Goal: Task Accomplishment & Management: Complete application form

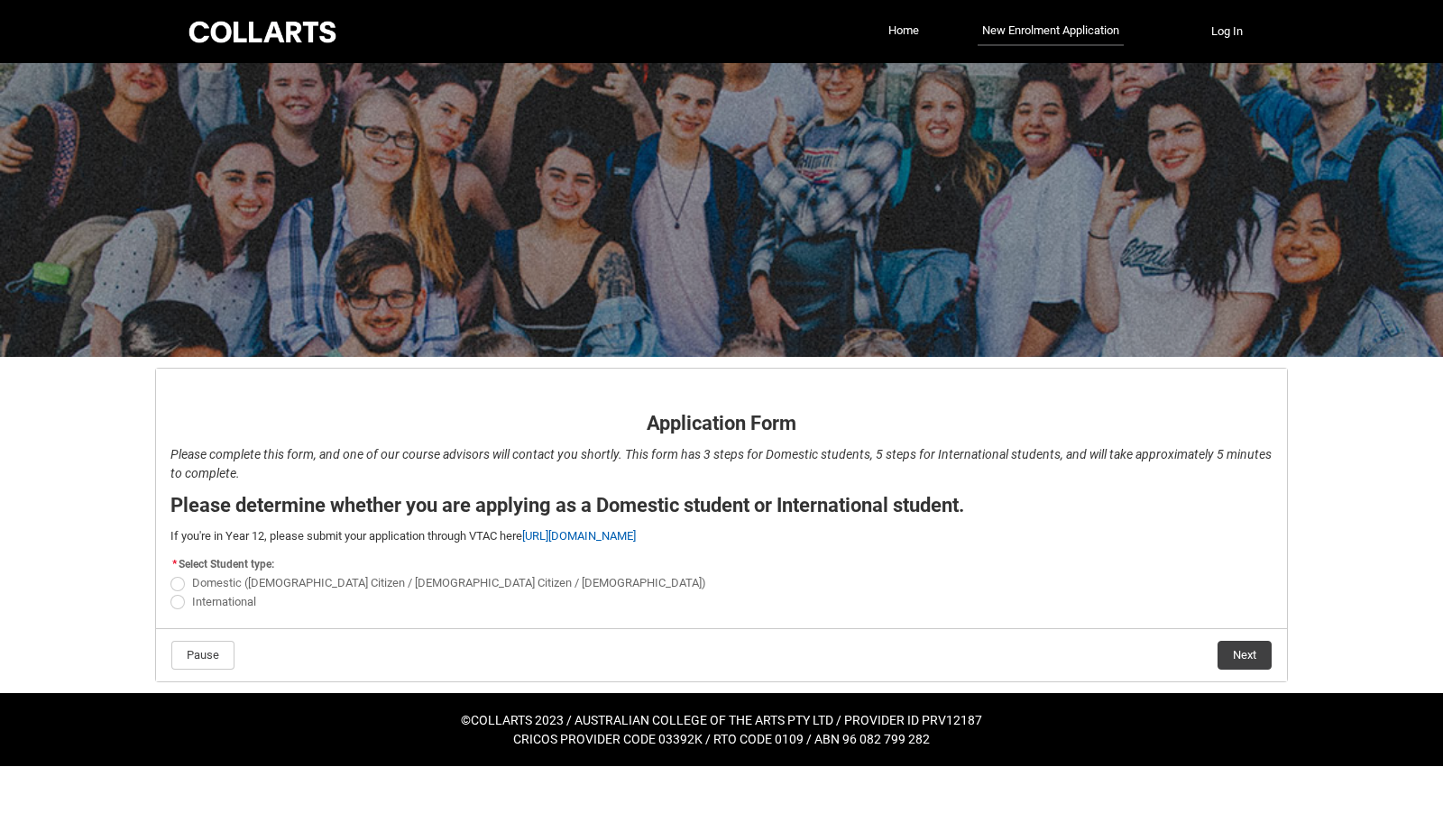
click at [516, 579] on span "Domestic ([DEMOGRAPHIC_DATA] Citizen / [DEMOGRAPHIC_DATA] Citizen / [DEMOGRAPHI…" at bounding box center [449, 583] width 514 height 13
click at [171, 575] on input "Domestic ([DEMOGRAPHIC_DATA] Citizen / [DEMOGRAPHIC_DATA] Citizen / [DEMOGRAPHI…" at bounding box center [170, 574] width 1 height 1
radio input "true"
click at [1257, 654] on button "Next" at bounding box center [1244, 655] width 54 height 28
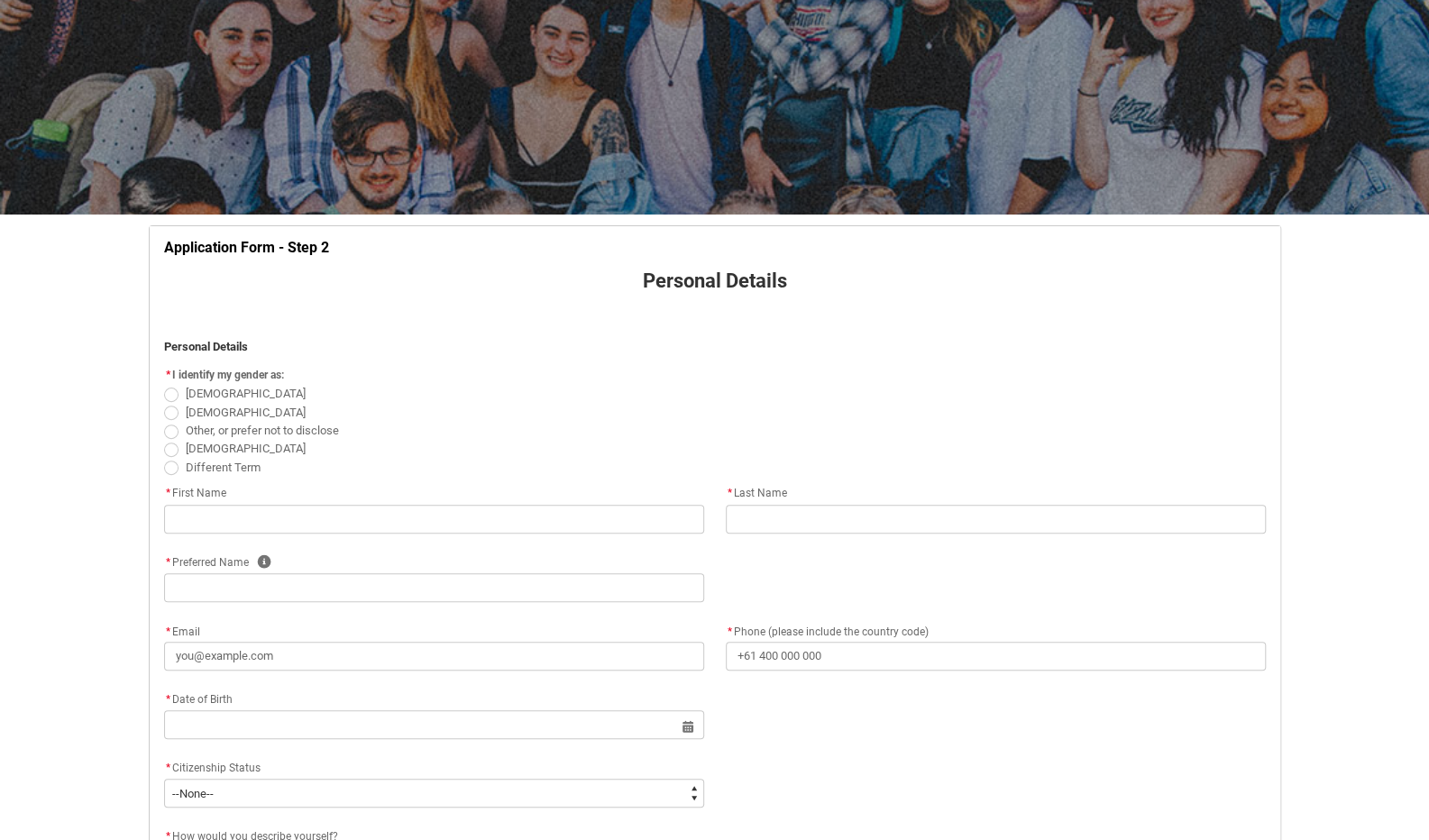
scroll to position [127, 0]
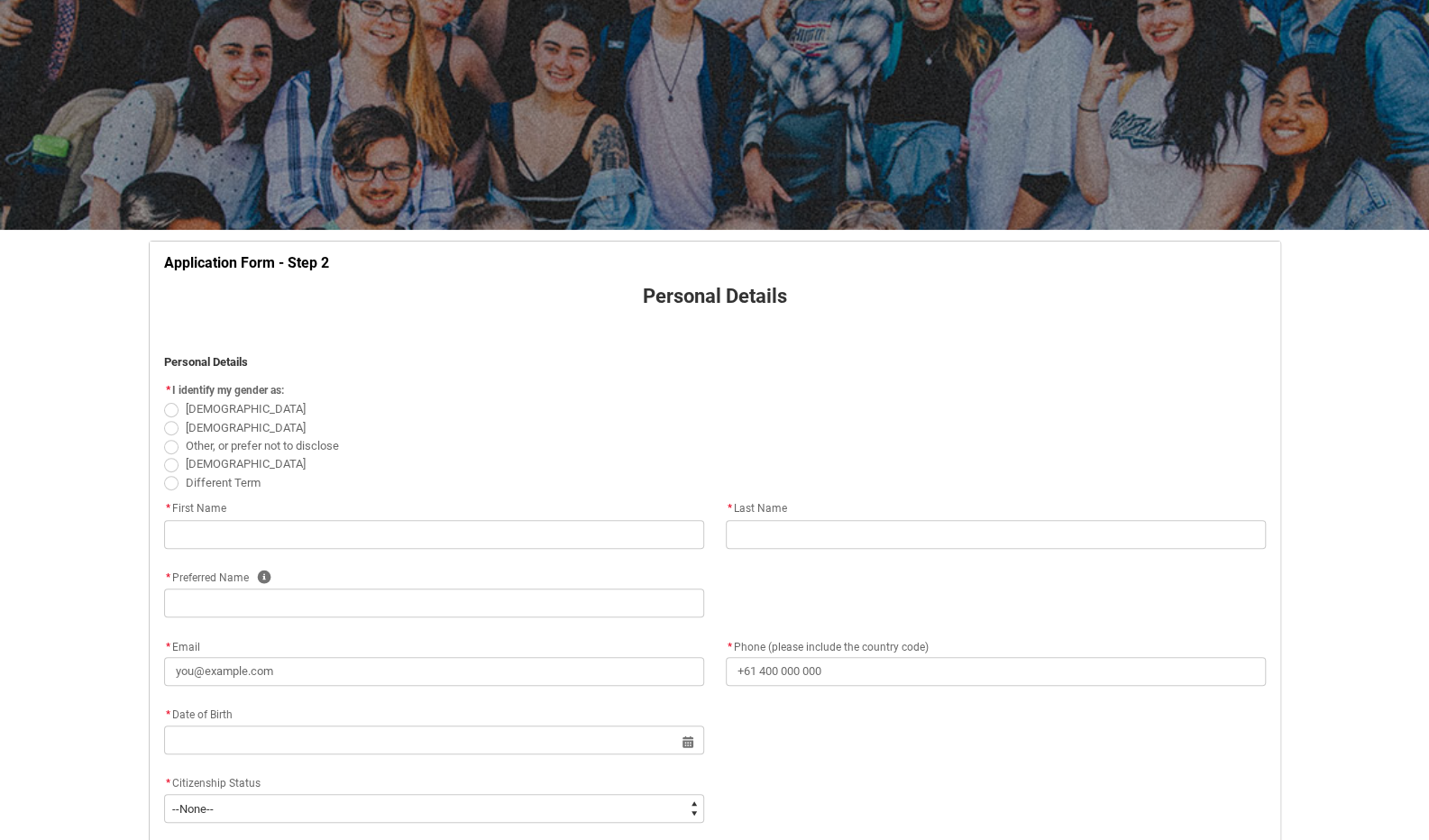
click at [172, 409] on span "REDU_Application_Form_for_Applicant flow" at bounding box center [171, 410] width 14 height 14
click at [164, 400] on input "[DEMOGRAPHIC_DATA]" at bounding box center [163, 399] width 1 height 1
radio input "true"
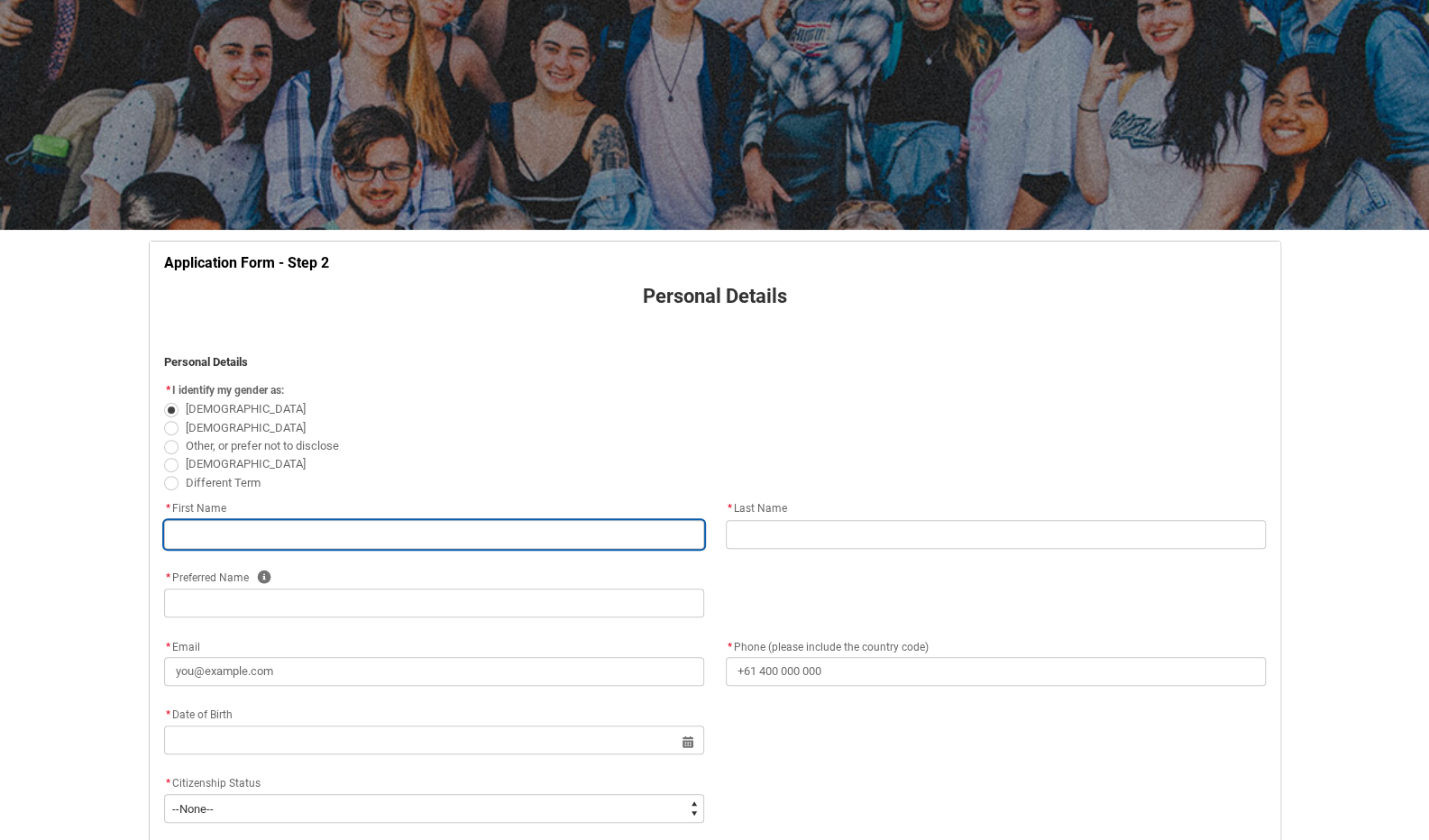
click at [223, 542] on input "REDU_Application_Form_for_Applicant flow" at bounding box center [434, 535] width 540 height 28
type lightning-primitive-input-simple "[PERSON_NAME]"
type lightning-primitive-input-simple "Goodgame"
type lightning-primitive-input-simple "[PERSON_NAME]"
type lightning-primitive-input-simple "[PERSON_NAME][EMAIL_ADDRESS][PERSON_NAME][DOMAIN_NAME]"
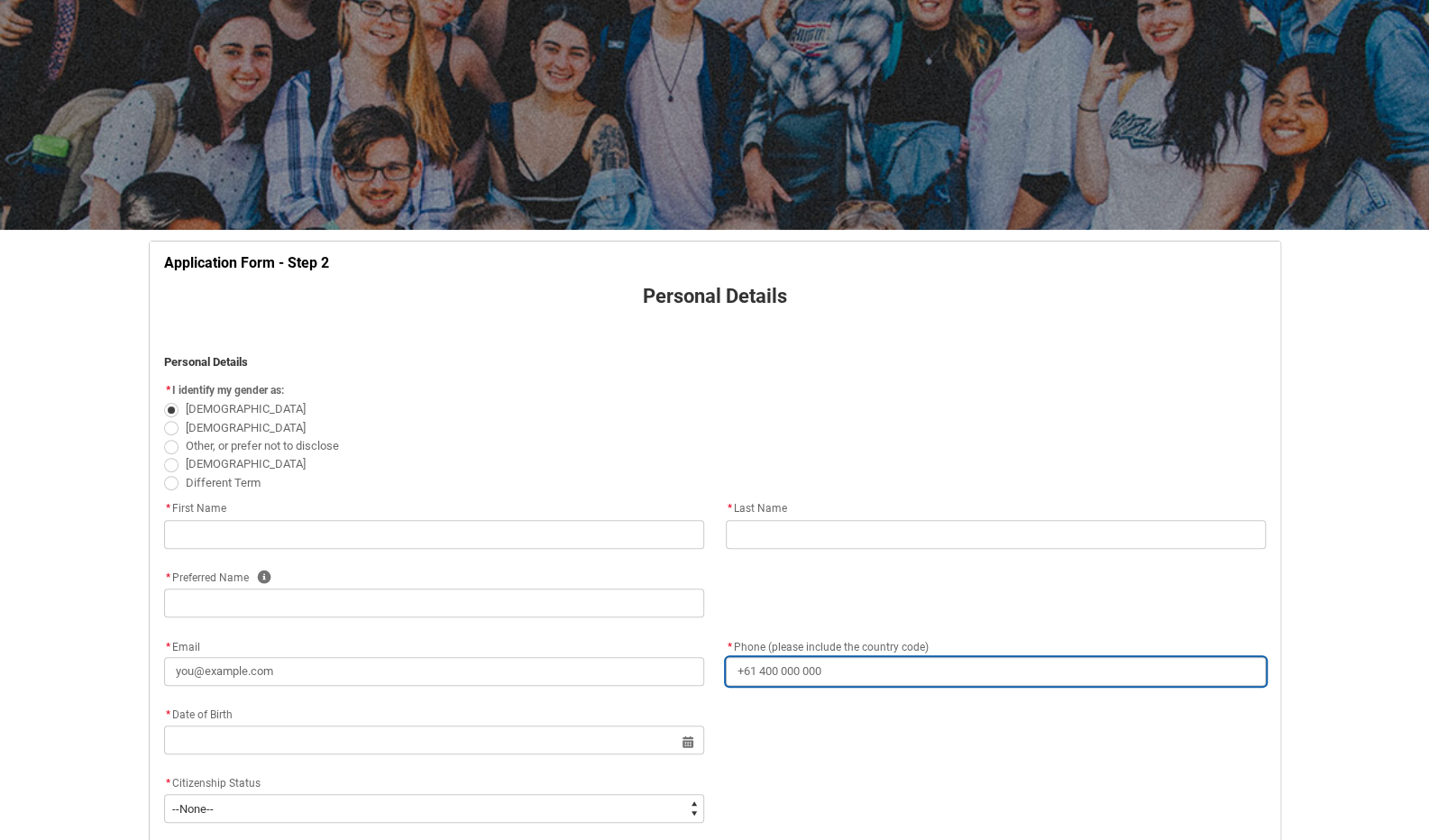
type lightning-primitive-input-simple "[PHONE_NUMBER]"
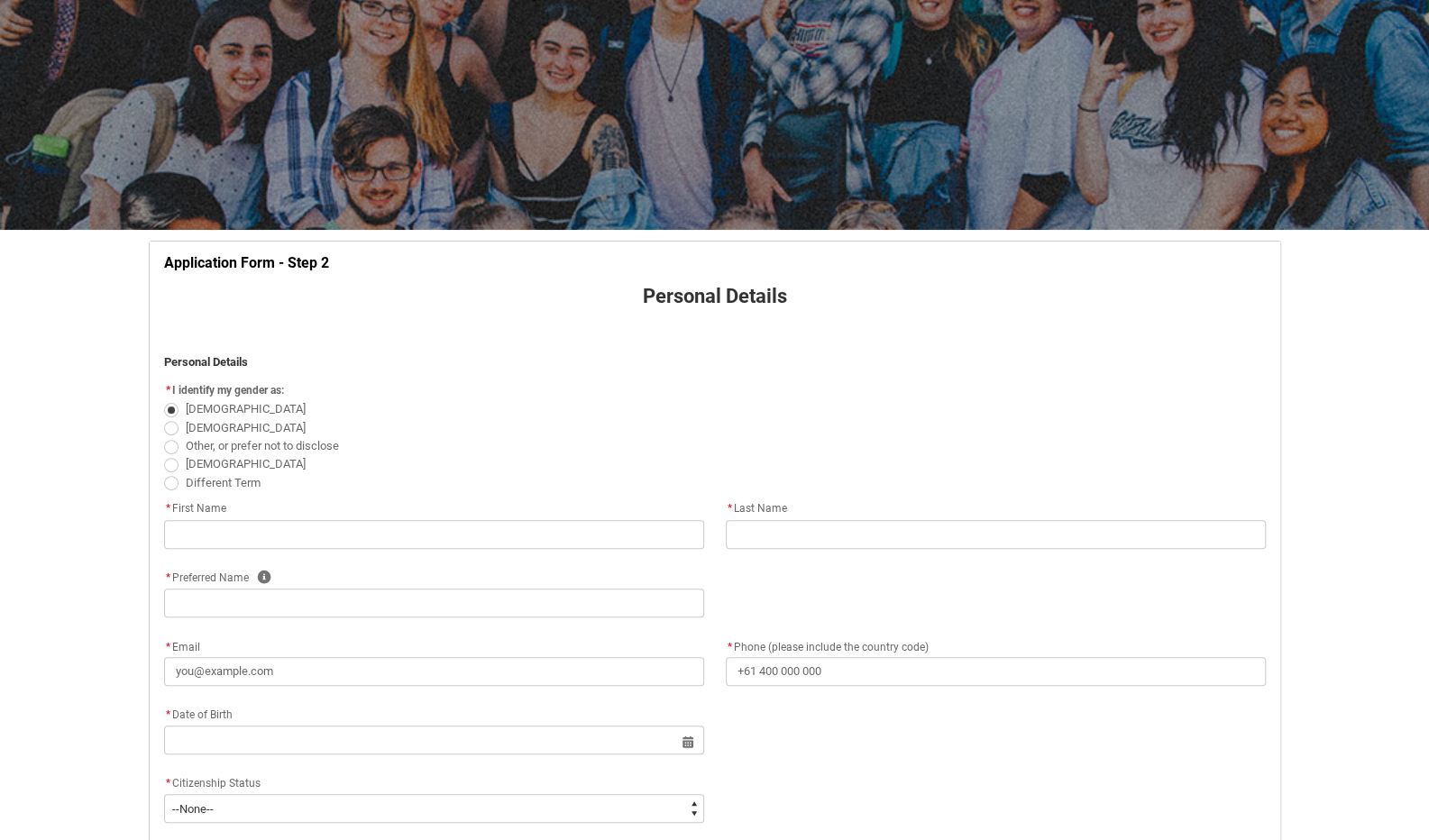
type lightning-primitive-input-simple "[STREET_ADDRESS]"
type lightning-primitive-input-simple "Highton"
type lightning-primitive-input-simple "3216"
type lightning-primitive-input-simple "VIC"
type lightning-select "Country_Choice.1101"
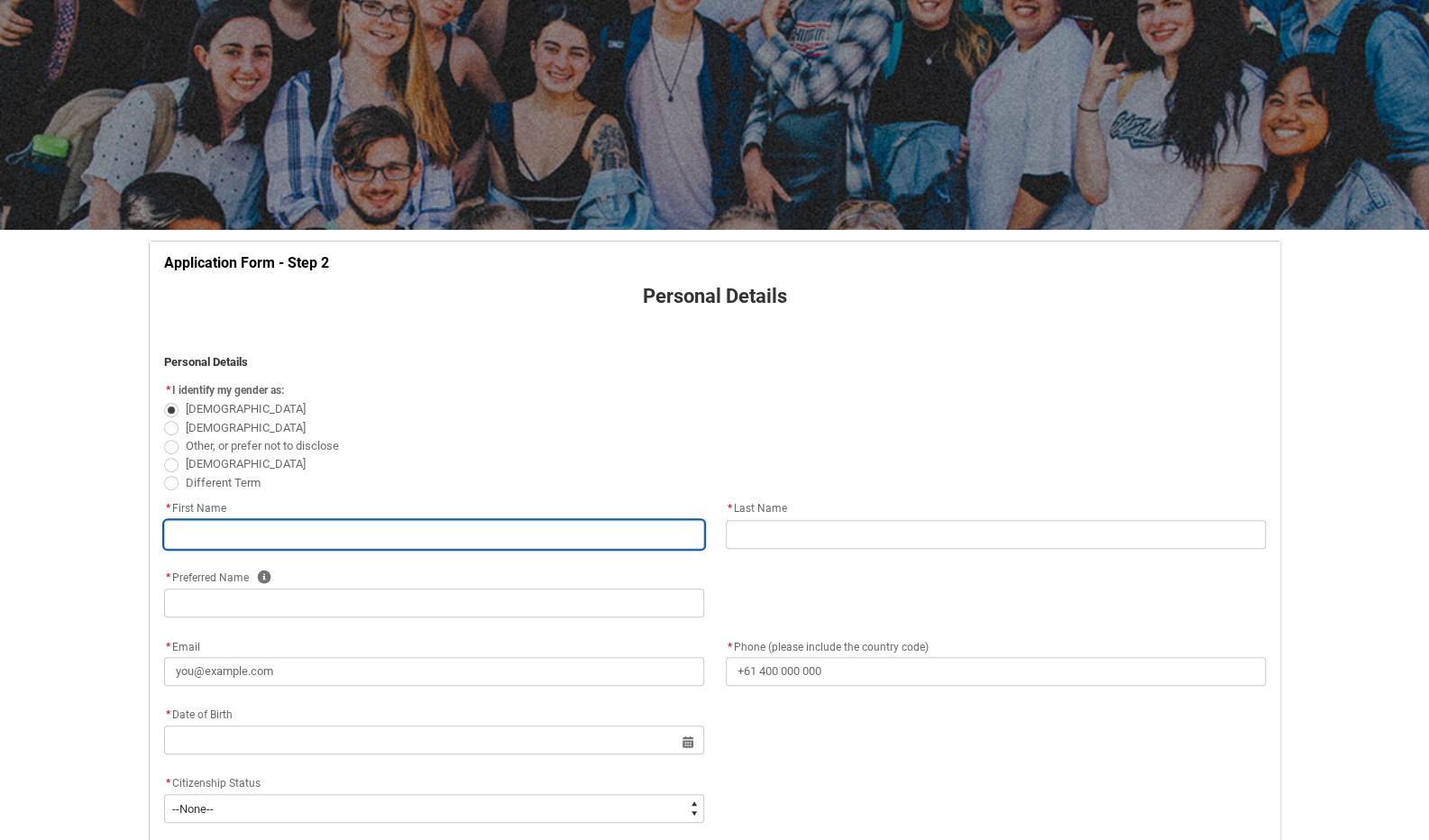
type input "[PERSON_NAME]"
type input "Goodgame"
type input "[PERSON_NAME]"
type input "[PERSON_NAME][EMAIL_ADDRESS][PERSON_NAME][DOMAIN_NAME]"
type input "[PHONE_NUMBER]"
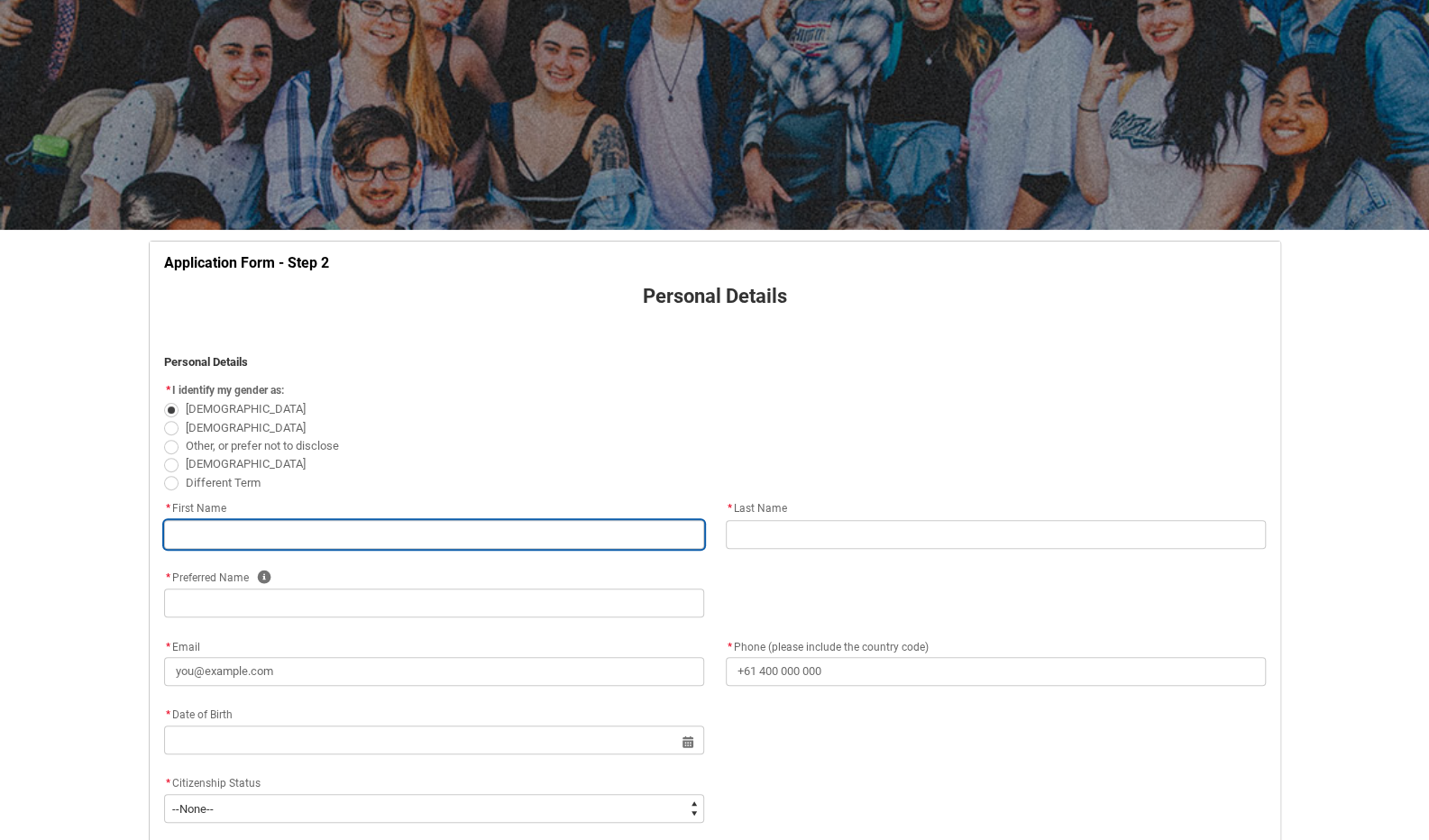
type input "[STREET_ADDRESS]"
type input "Highton"
type input "3216"
type input "VIC"
select select "Country_Choice.1101"
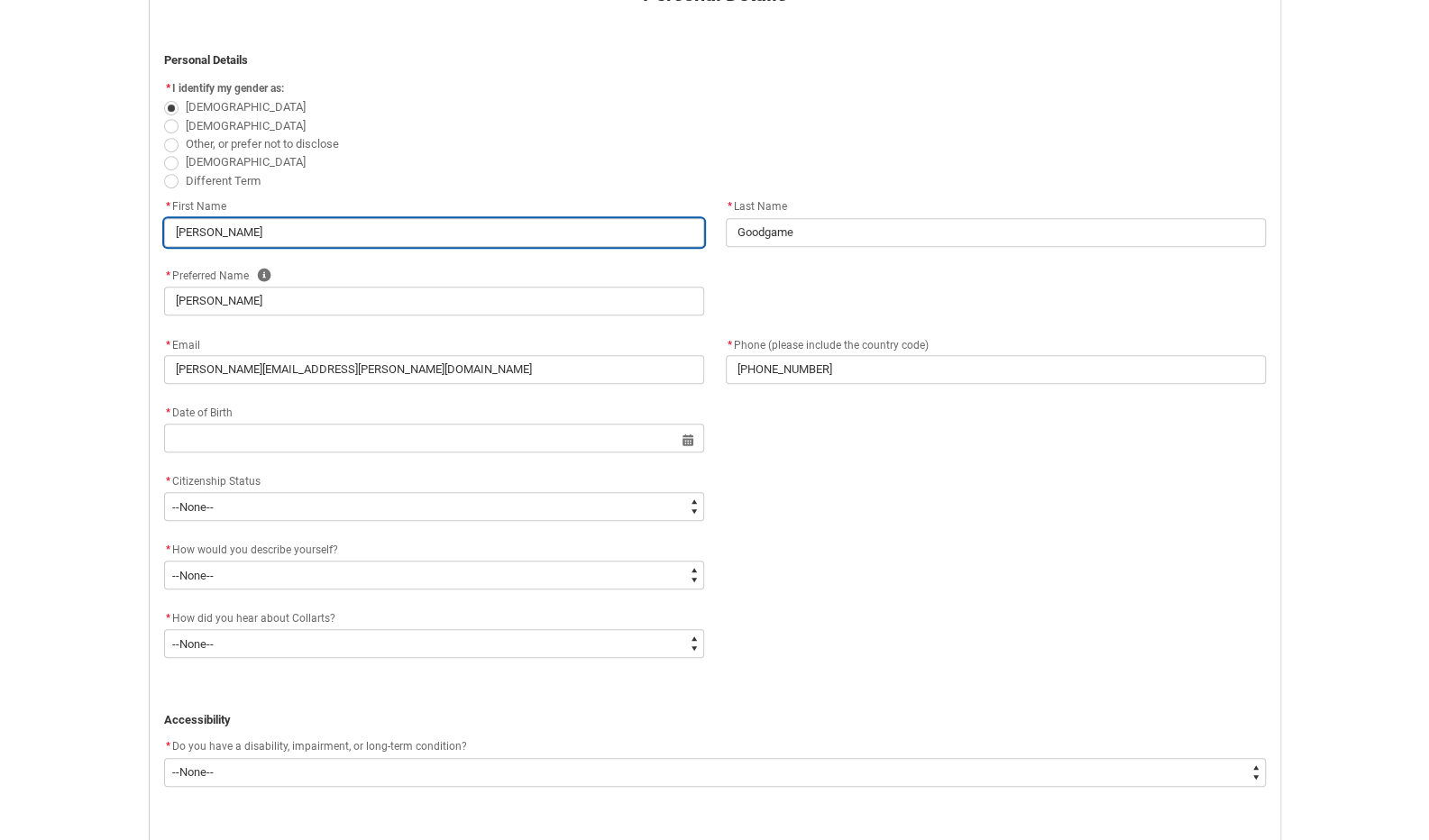
scroll to position [430, 0]
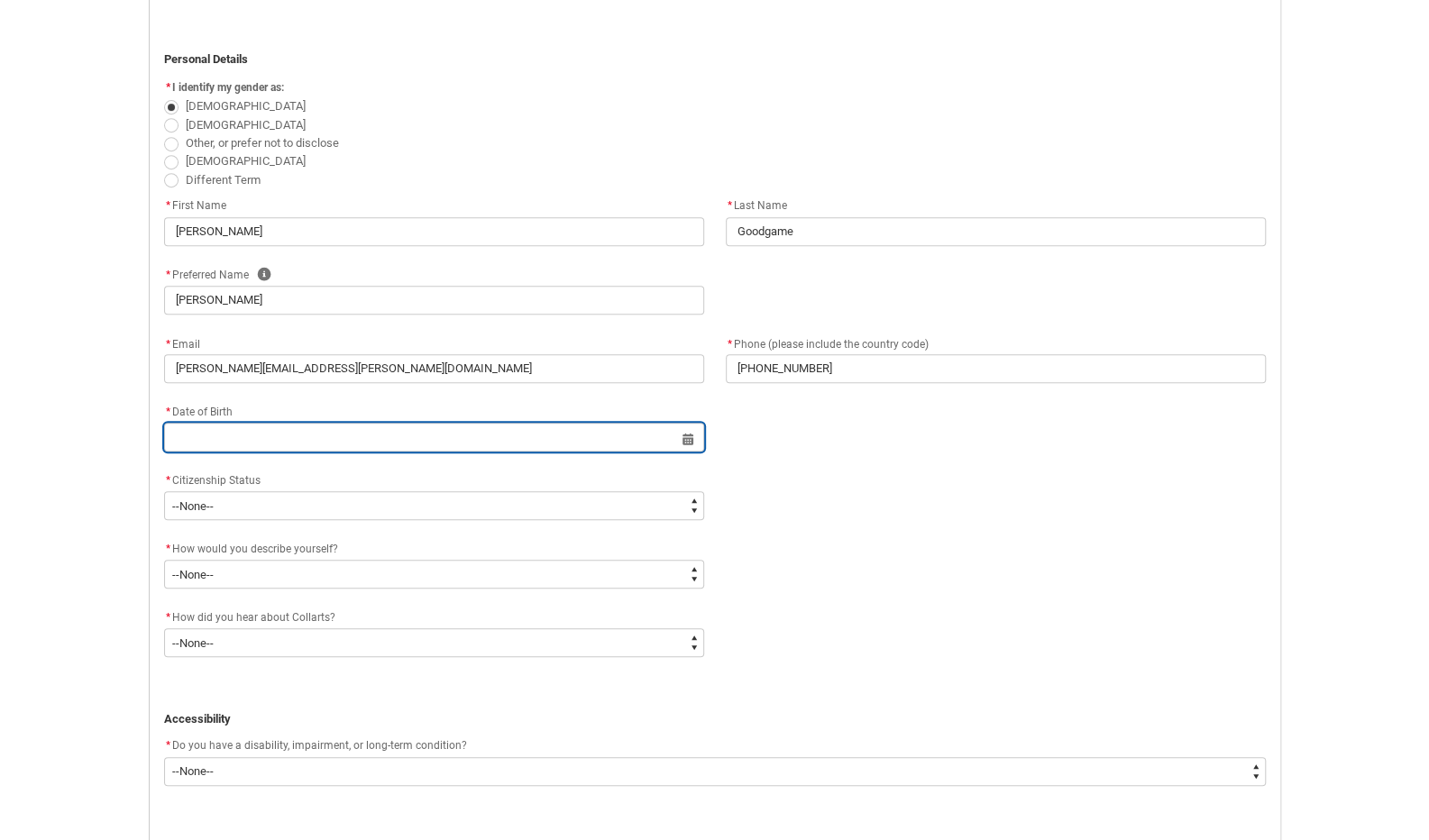
click at [321, 433] on input "REDU_Application_Form_for_Applicant flow" at bounding box center [434, 437] width 540 height 28
select select "2025"
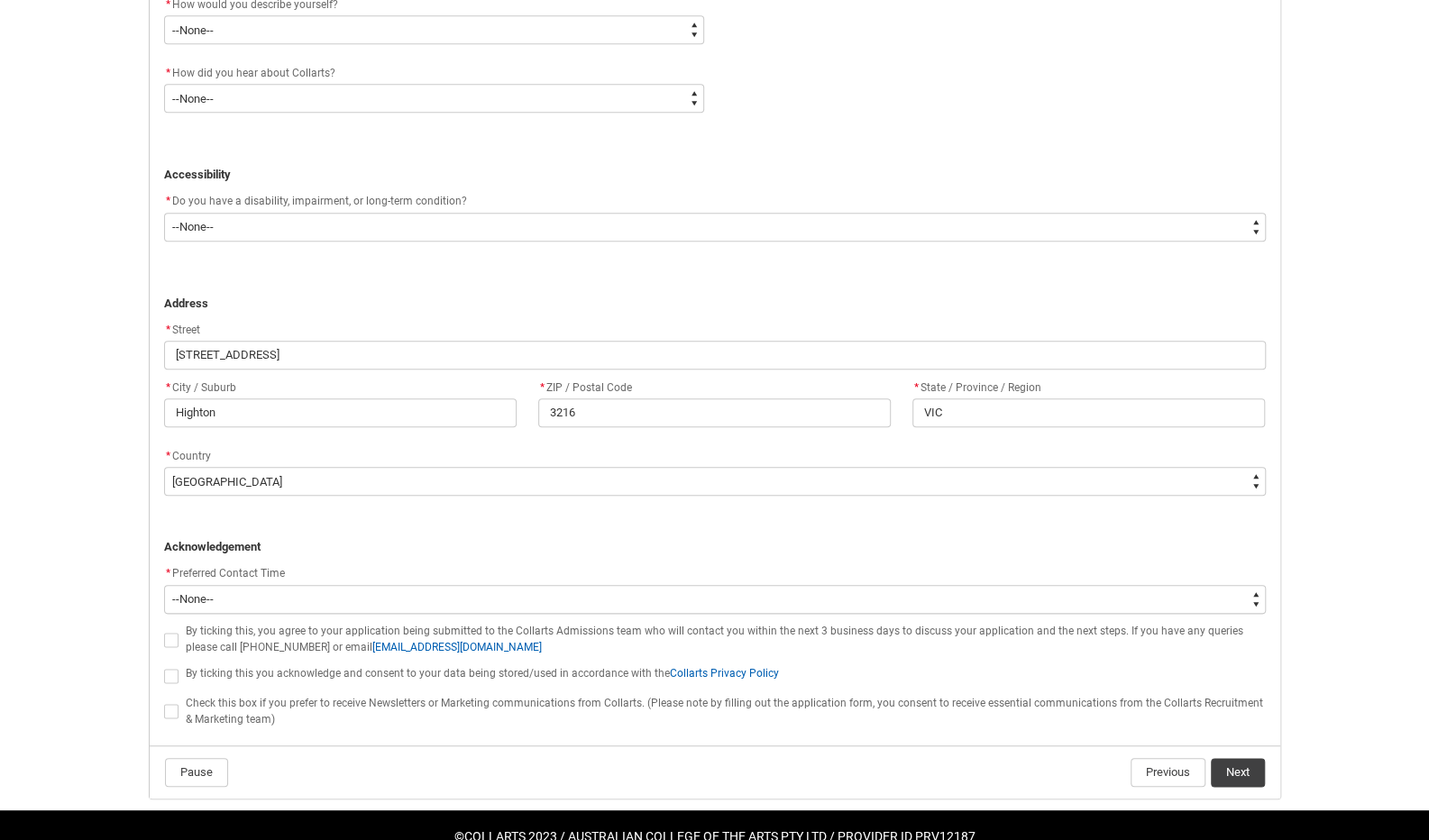
scroll to position [1033, 0]
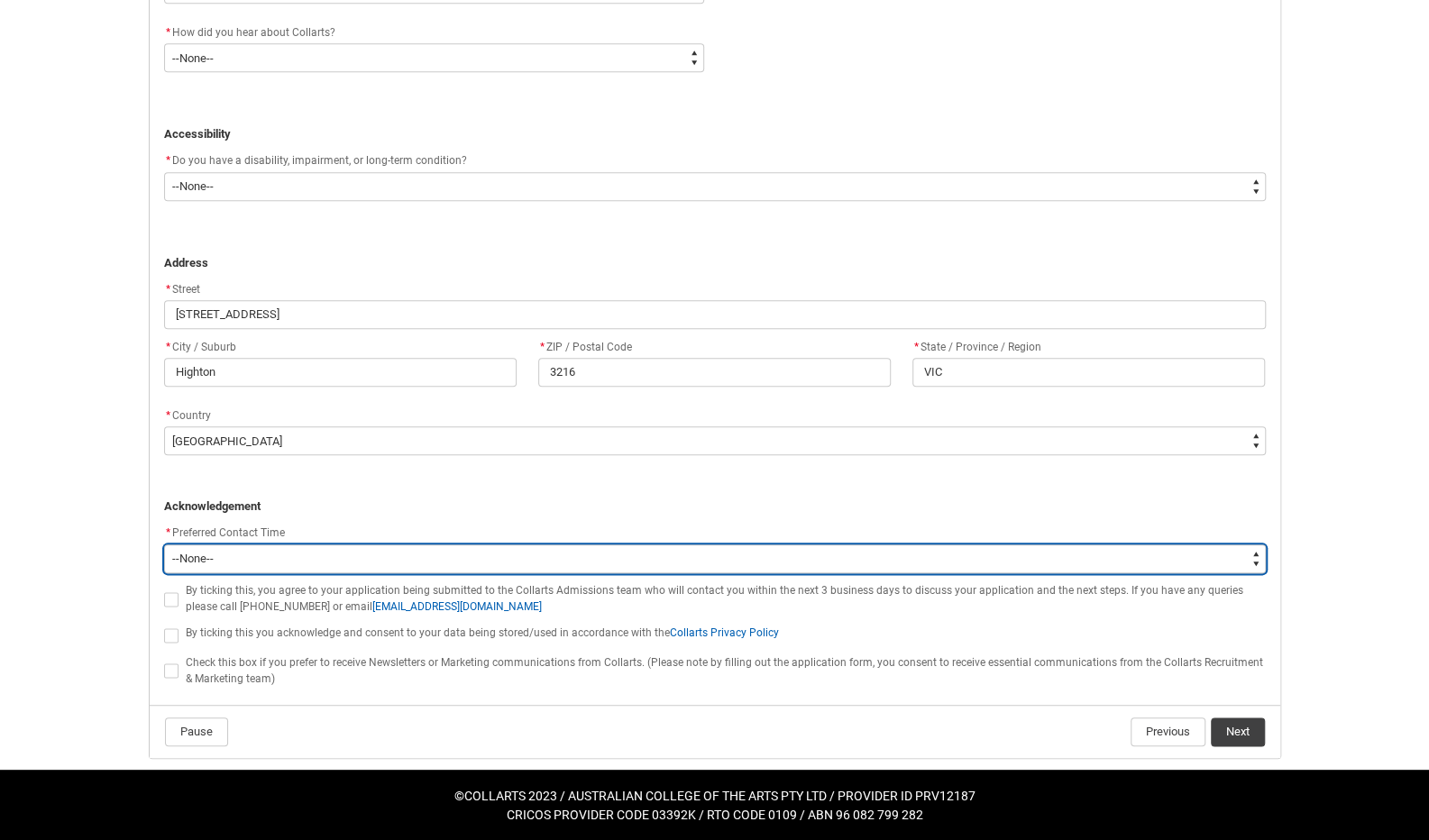
click at [414, 560] on select "--None-- Morning (9:00AM-12:00PM) Afternoon (12:00PM-5:00PM)" at bounding box center [715, 558] width 1102 height 28
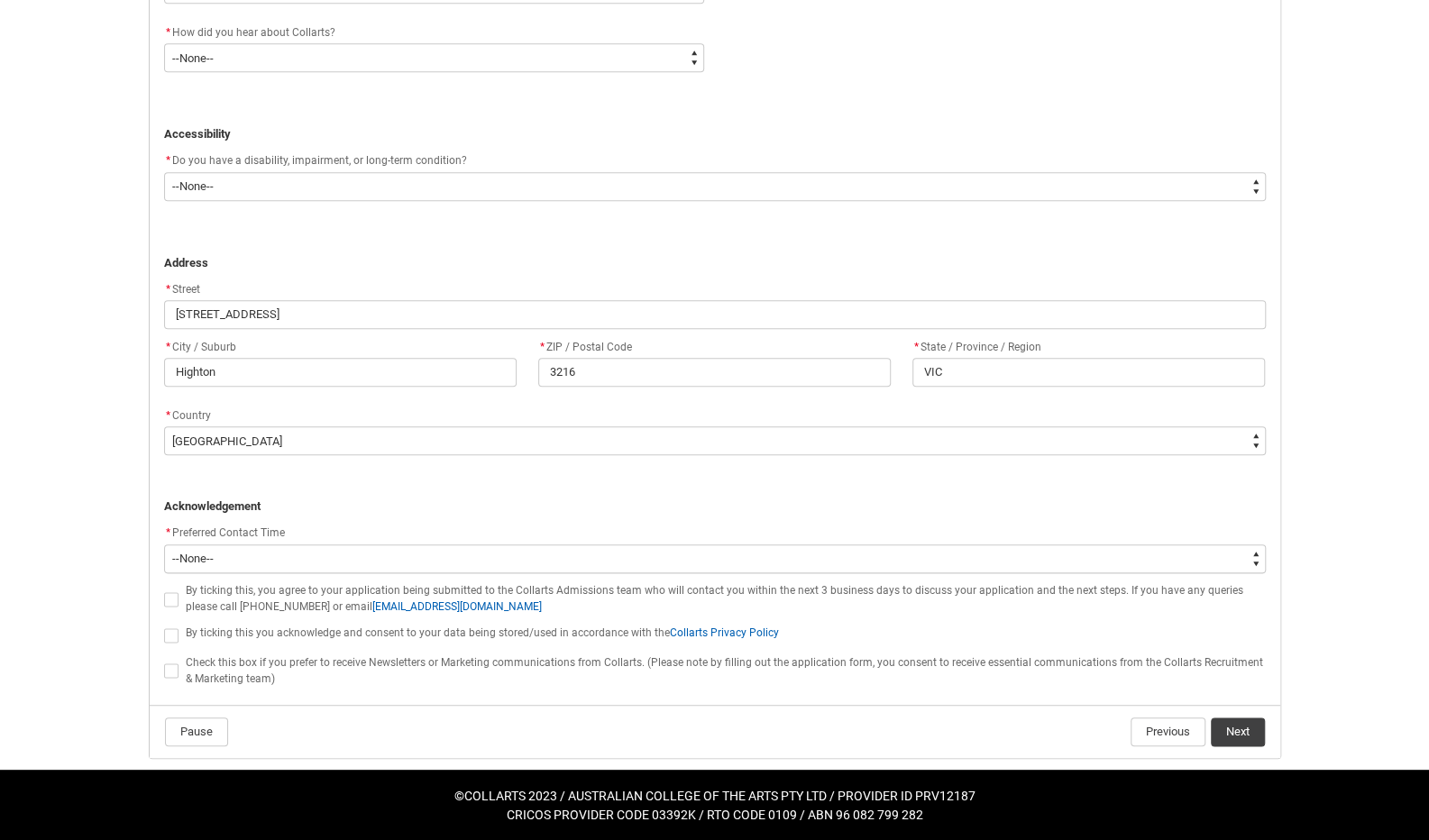
click at [424, 508] on p "﻿ Acknowledgement" at bounding box center [715, 506] width 1102 height 18
